Goal: Task Accomplishment & Management: Manage account settings

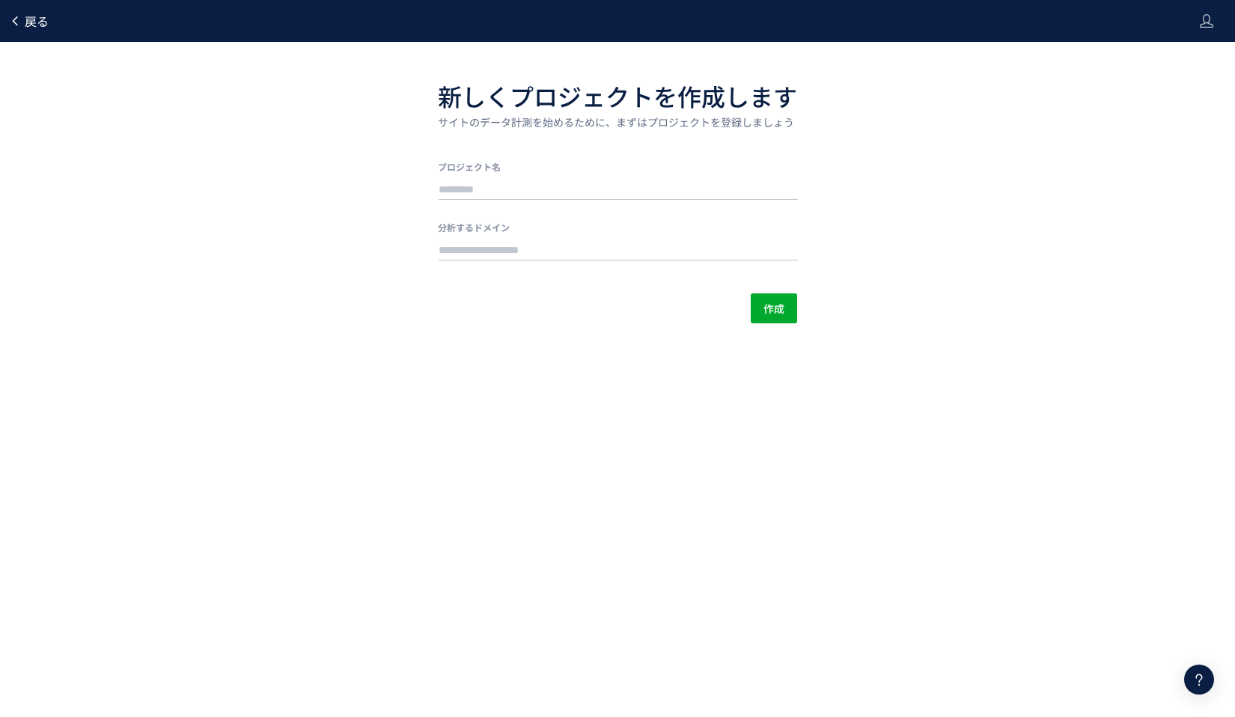
click at [34, 20] on span "戻る" at bounding box center [37, 21] width 24 height 18
click at [1195, 16] on header "戻る" at bounding box center [617, 21] width 1235 height 42
click at [1209, 24] on icon at bounding box center [1207, 20] width 15 height 15
click at [1164, 84] on span "ログアウト" at bounding box center [1158, 83] width 52 height 15
